Goal: Information Seeking & Learning: Check status

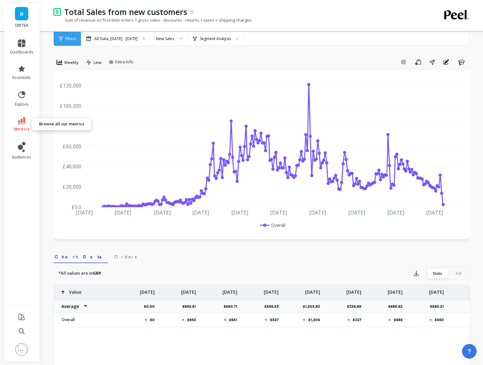
click at [22, 122] on icon at bounding box center [22, 120] width 8 height 7
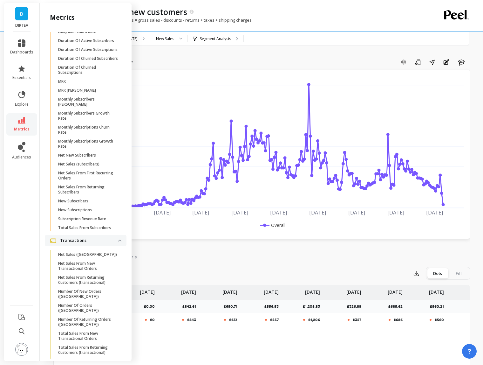
scroll to position [1755, 0]
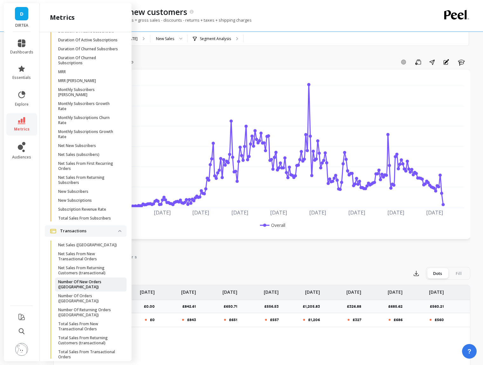
click at [96, 287] on p "Number Of New Orders ([GEOGRAPHIC_DATA])" at bounding box center [88, 284] width 61 height 10
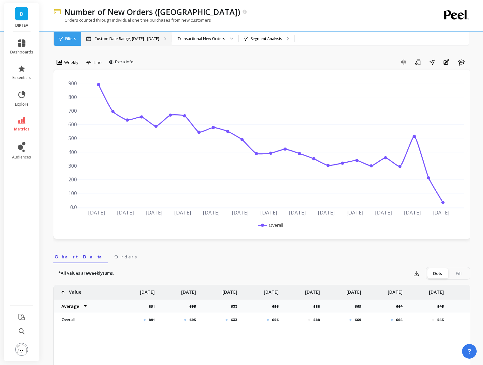
click at [126, 41] on p "Custom Date Range, [DATE] - [DATE]" at bounding box center [126, 38] width 65 height 5
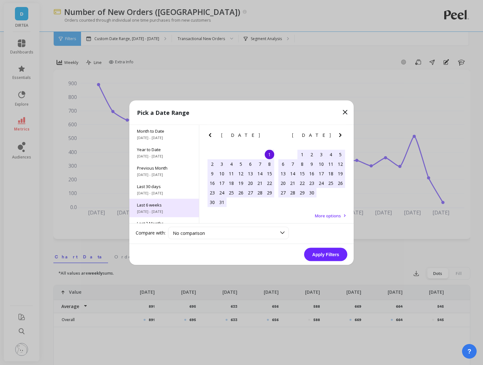
click at [160, 207] on span "Last 6 weeks" at bounding box center [164, 205] width 54 height 6
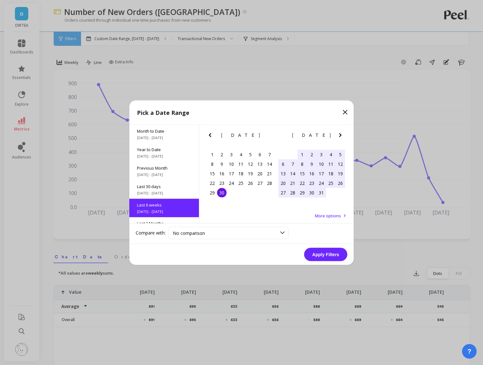
scroll to position [34, 0]
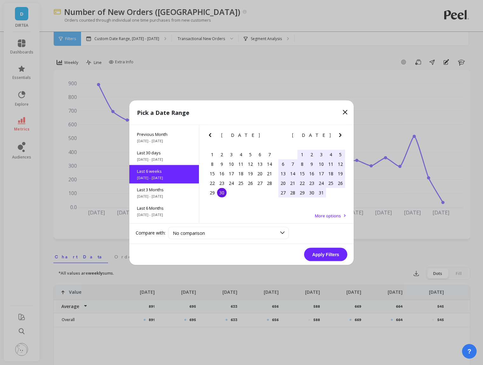
click at [322, 250] on button "Apply Filters" at bounding box center [325, 253] width 43 height 13
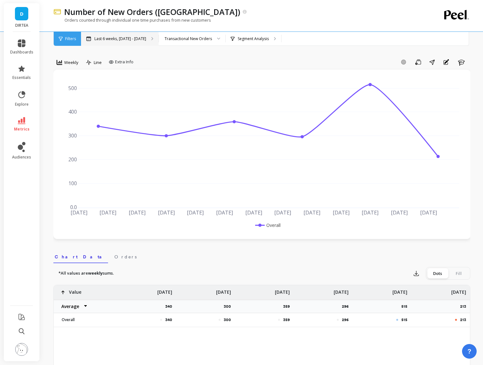
click at [118, 38] on p "Last 6 weeks, [DATE] - [DATE]" at bounding box center [120, 38] width 52 height 5
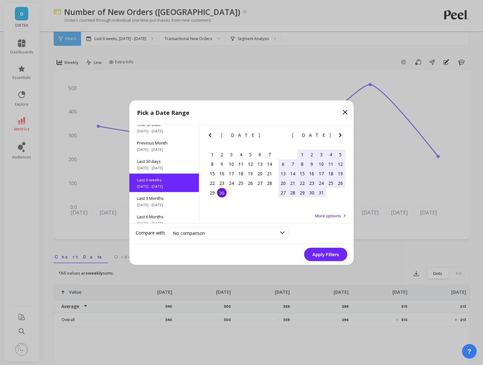
scroll to position [34, 0]
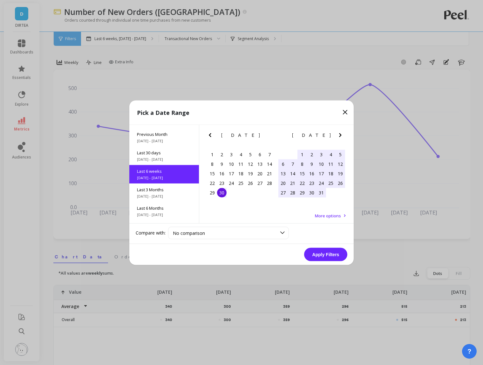
click at [221, 194] on div "30" at bounding box center [222, 193] width 10 height 10
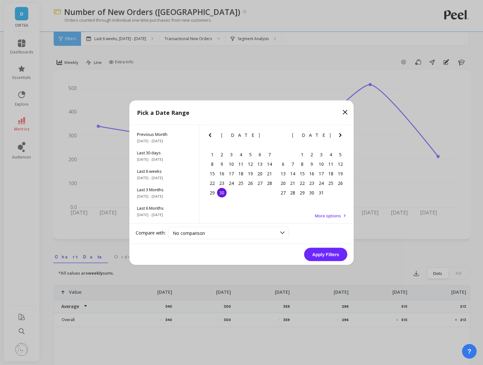
click at [341, 135] on icon "Next Month" at bounding box center [341, 135] width 8 height 8
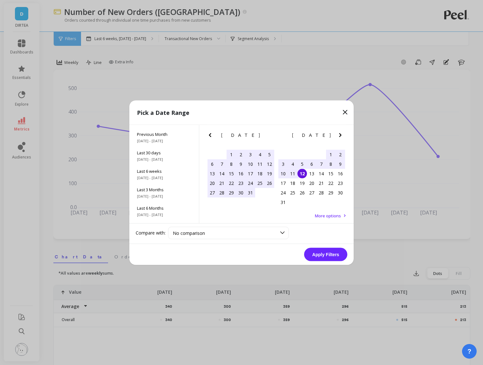
click at [301, 175] on div "12" at bounding box center [303, 173] width 10 height 10
click at [326, 253] on button "Apply Filters" at bounding box center [325, 253] width 43 height 13
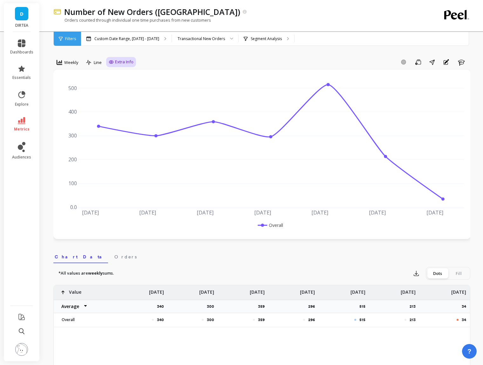
click at [116, 63] on span "Extra Info" at bounding box center [124, 62] width 18 height 6
click at [79, 62] on div "Weekly" at bounding box center [68, 62] width 26 height 11
click at [79, 90] on div "Daily" at bounding box center [77, 89] width 36 height 6
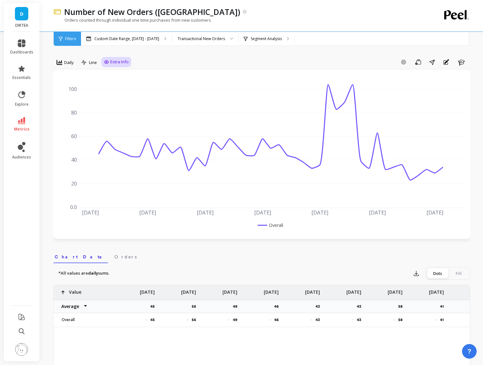
click at [118, 60] on span "Extra Info" at bounding box center [119, 62] width 18 height 6
click at [108, 101] on input "Values" at bounding box center [118, 99] width 22 height 6
checkbox input "true"
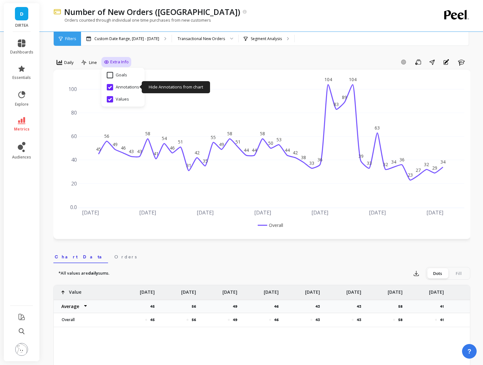
click at [110, 87] on input "Annotations" at bounding box center [123, 87] width 32 height 6
checkbox input "false"
click at [165, 58] on div "Add Goal Save Share Annotations Learn" at bounding box center [300, 62] width 339 height 10
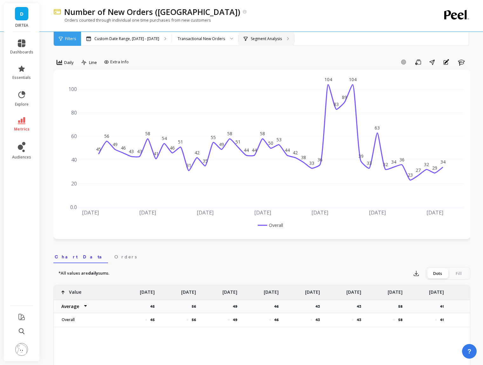
click at [272, 40] on p "Segment Analysis" at bounding box center [266, 38] width 31 height 5
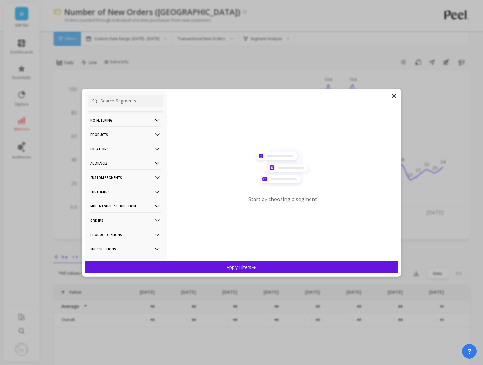
click at [132, 148] on p "Locations" at bounding box center [125, 149] width 71 height 16
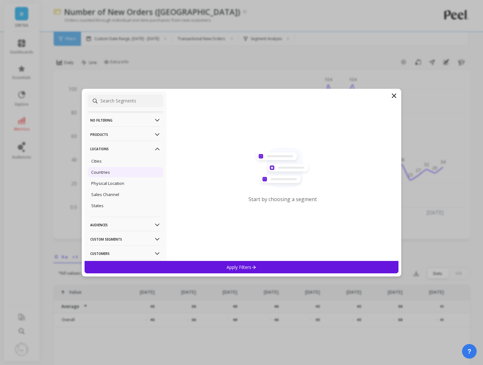
click at [114, 171] on div "Countries" at bounding box center [126, 172] width 76 height 10
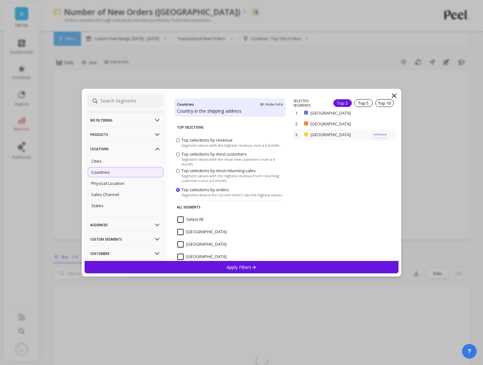
click at [375, 133] on p "remove" at bounding box center [380, 134] width 16 height 5
click at [318, 261] on div "Apply Filters" at bounding box center [242, 267] width 314 height 12
